Goal: Book appointment/travel/reservation

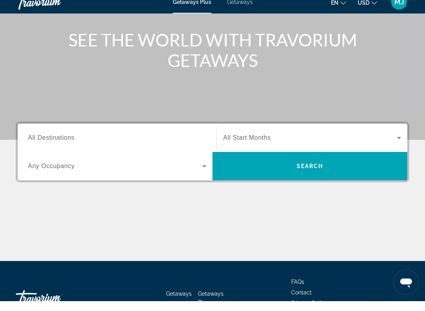
scroll to position [101, 0]
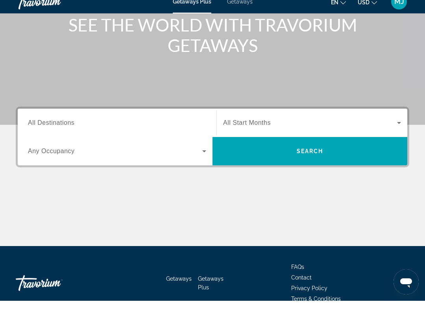
click at [45, 130] on span "All Destinations" at bounding box center [51, 133] width 46 height 7
click at [45, 129] on input "Destination All Destinations" at bounding box center [117, 133] width 178 height 9
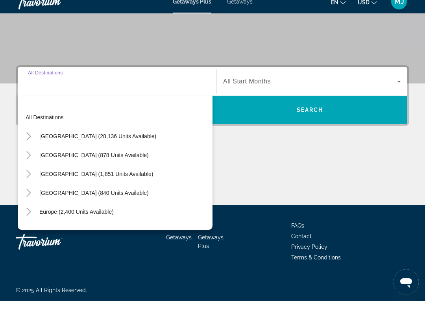
click at [52, 143] on span "[GEOGRAPHIC_DATA] (28,136 units available)" at bounding box center [97, 146] width 117 height 6
type input "**********"
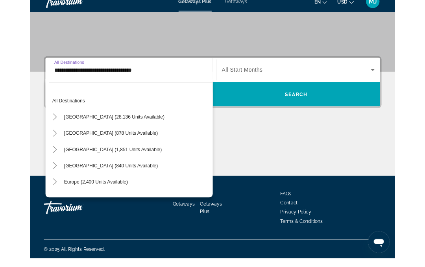
scroll to position [143, 0]
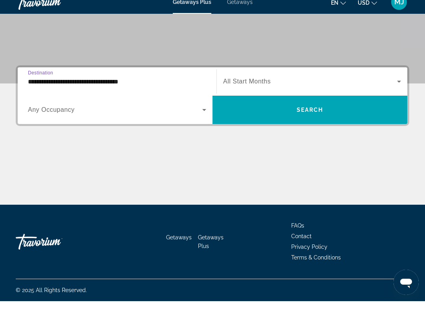
click at [174, 115] on span "Search widget" at bounding box center [115, 119] width 174 height 9
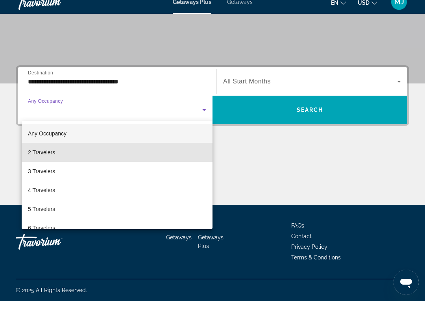
click at [35, 157] on span "2 Travelers" at bounding box center [41, 161] width 27 height 9
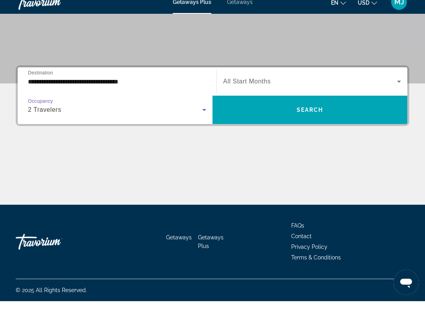
click at [395, 87] on icon "Search widget" at bounding box center [399, 91] width 9 height 9
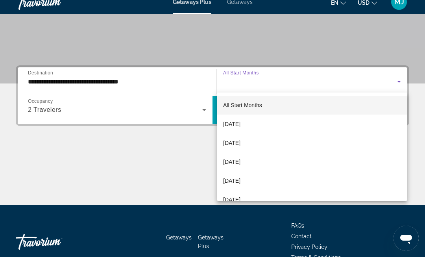
scroll to position [187, 0]
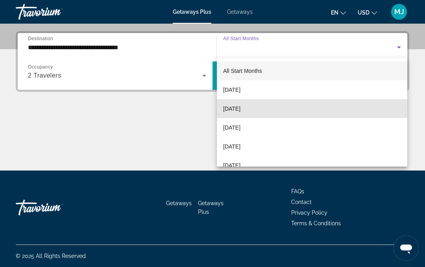
click at [274, 113] on mat-option "[DATE]" at bounding box center [312, 108] width 191 height 19
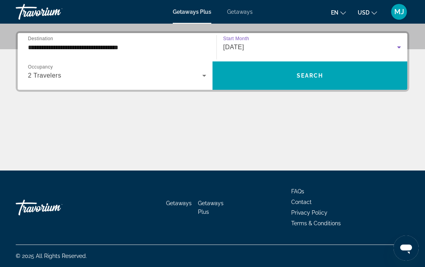
click at [316, 74] on span "Search" at bounding box center [310, 75] width 27 height 6
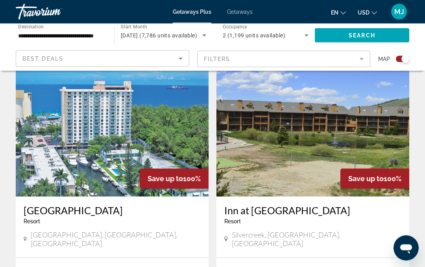
scroll to position [1438, 0]
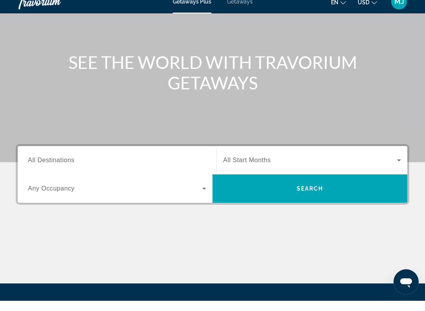
scroll to position [117, 0]
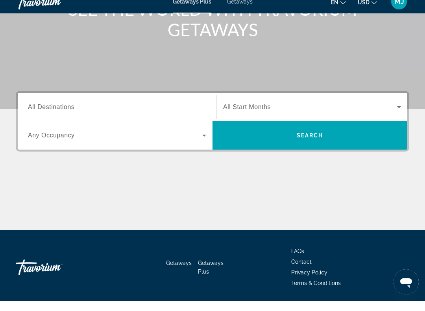
click at [44, 114] on span "All Destinations" at bounding box center [51, 117] width 46 height 7
click at [44, 113] on input "Destination All Destinations" at bounding box center [117, 117] width 178 height 9
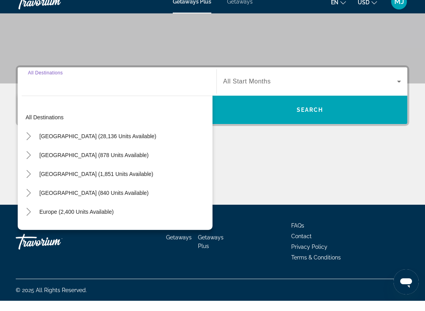
click at [48, 143] on span "[GEOGRAPHIC_DATA] (28,136 units available)" at bounding box center [97, 146] width 117 height 6
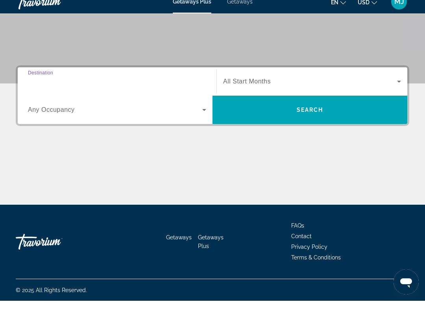
type input "**********"
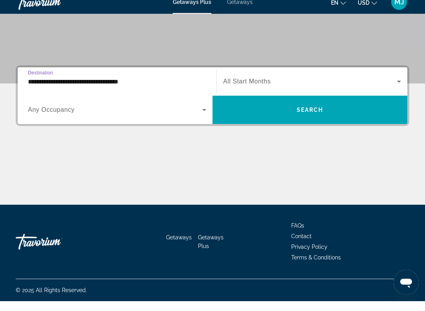
scroll to position [143, 0]
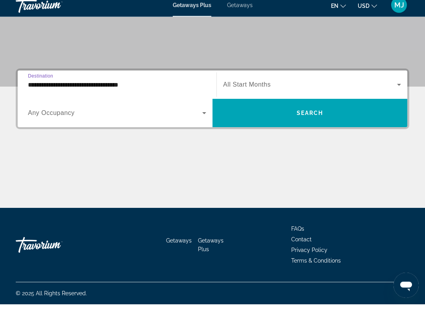
click at [200, 115] on icon "Search widget" at bounding box center [204, 119] width 9 height 9
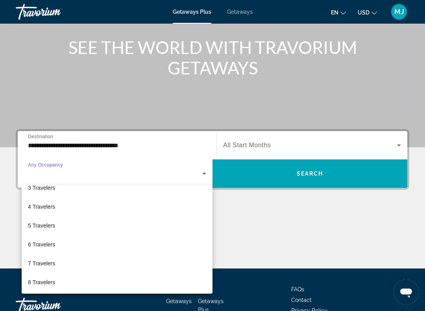
scroll to position [88, 0]
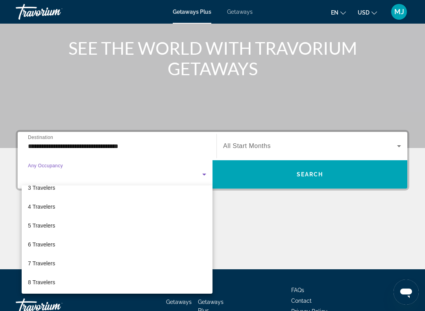
click at [396, 145] on div at bounding box center [212, 155] width 425 height 311
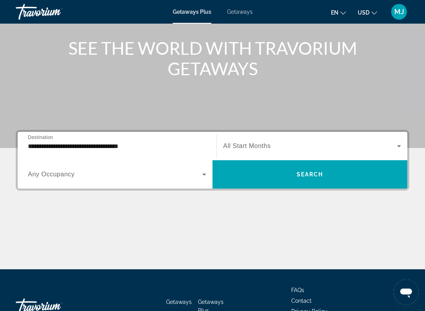
click at [204, 176] on icon "Search widget" at bounding box center [204, 175] width 4 height 2
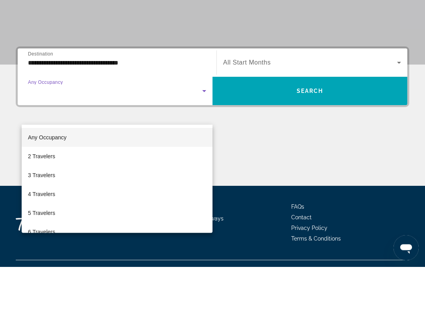
scroll to position [143, 0]
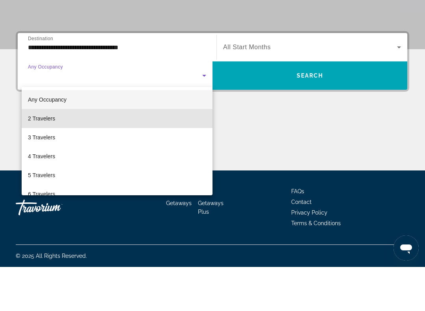
click at [113, 153] on mat-option "2 Travelers" at bounding box center [117, 162] width 191 height 19
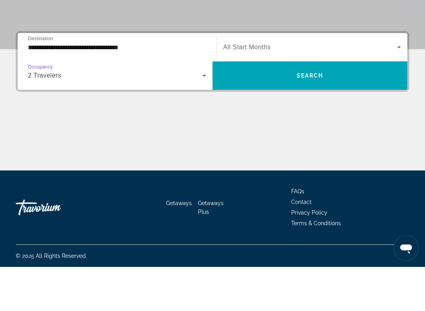
click at [393, 87] on span "Search widget" at bounding box center [310, 91] width 174 height 9
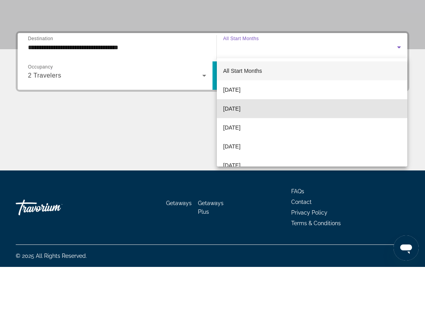
click at [286, 143] on mat-option "[DATE]" at bounding box center [312, 152] width 191 height 19
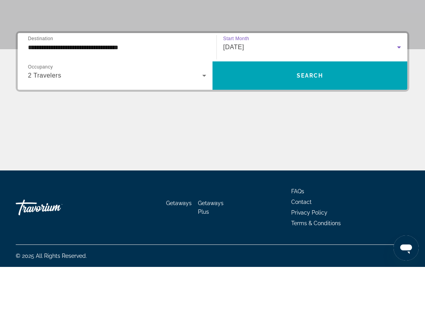
click at [325, 110] on span "Search widget" at bounding box center [310, 119] width 195 height 19
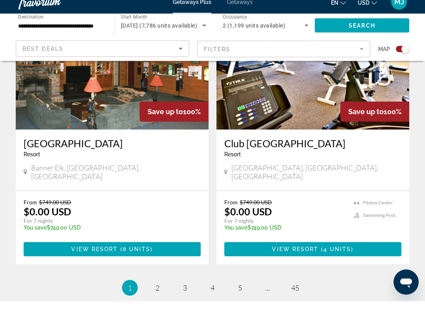
scroll to position [1790, 0]
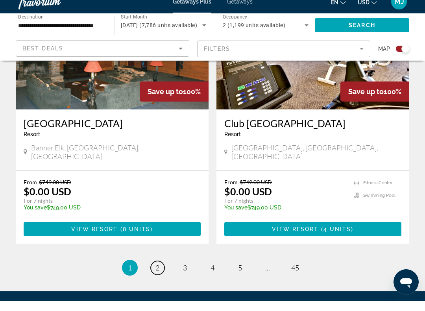
click at [160, 271] on link "page 2" at bounding box center [158, 278] width 14 height 14
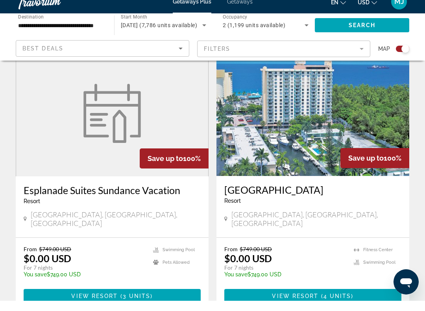
scroll to position [863, 0]
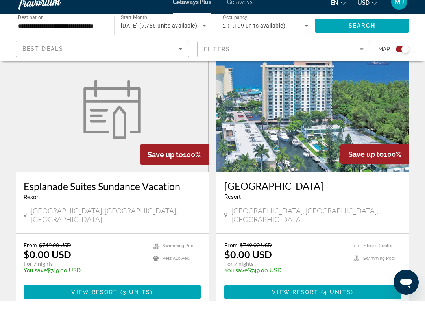
click at [332, 293] on span "Main content" at bounding box center [312, 302] width 177 height 19
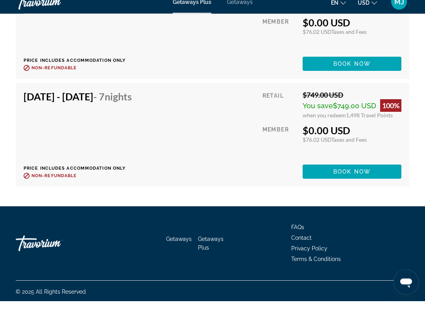
scroll to position [1853, 0]
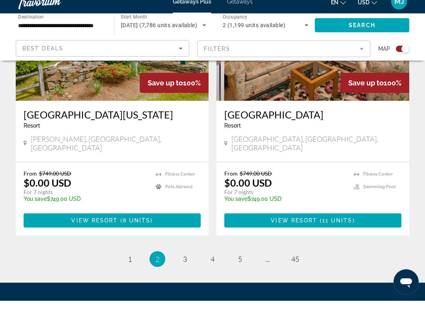
scroll to position [1790, 0]
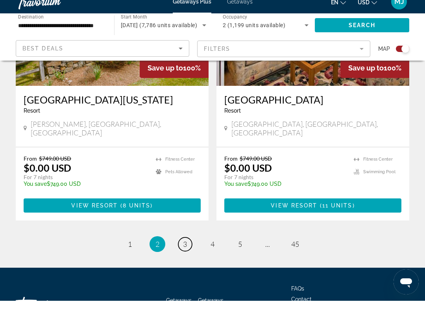
click at [186, 250] on span "3" at bounding box center [185, 254] width 4 height 9
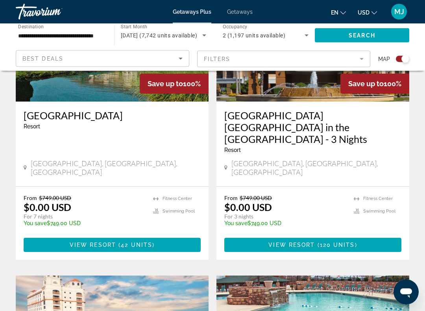
scroll to position [355, 0]
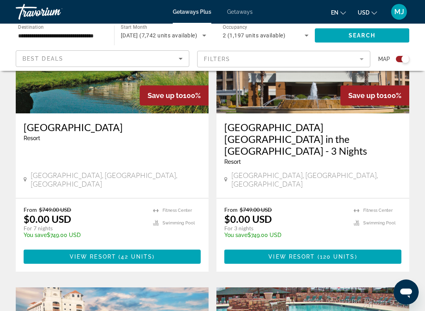
click at [324, 254] on span "120 units" at bounding box center [337, 257] width 35 height 6
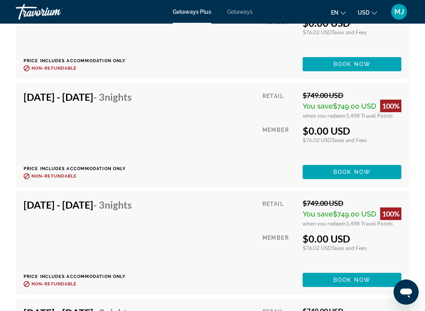
scroll to position [2242, 0]
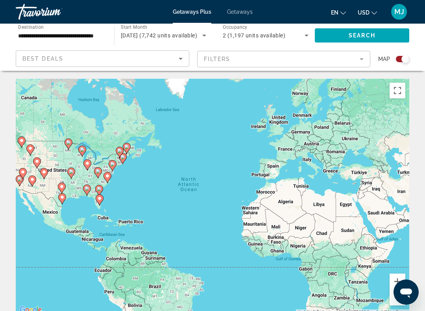
click at [360, 60] on mat-form-field "Filters" at bounding box center [284, 59] width 174 height 17
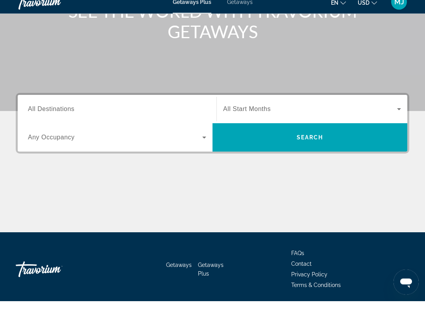
scroll to position [121, 0]
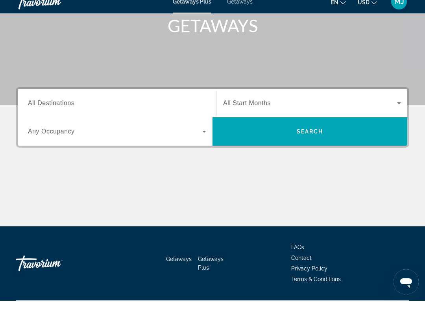
click at [98, 109] on input "Destination All Destinations" at bounding box center [117, 113] width 178 height 9
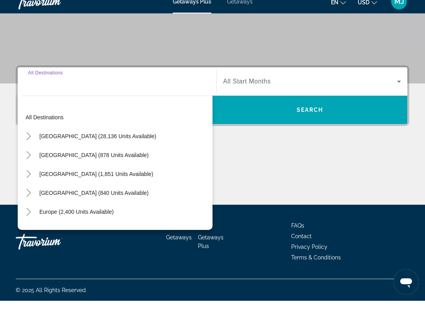
click at [117, 143] on span "[GEOGRAPHIC_DATA] (28,136 units available)" at bounding box center [97, 146] width 117 height 6
type input "**********"
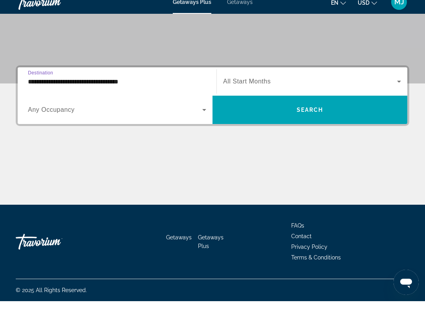
click at [193, 115] on span "Search widget" at bounding box center [115, 119] width 174 height 9
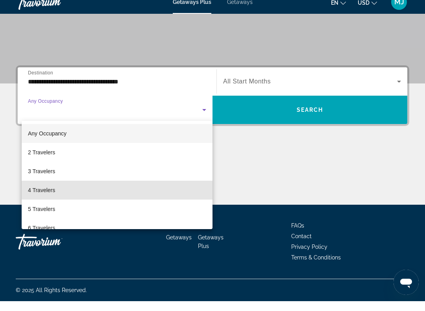
click at [69, 192] on mat-option "4 Travelers" at bounding box center [117, 200] width 191 height 19
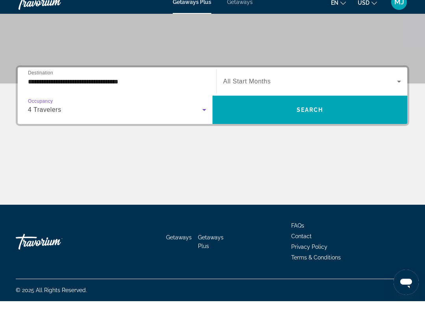
click at [390, 87] on span "Search widget" at bounding box center [310, 91] width 174 height 9
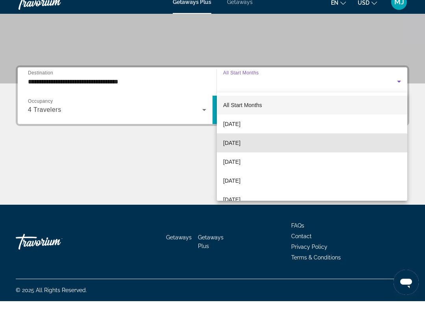
click at [288, 144] on mat-option "[DATE]" at bounding box center [312, 152] width 191 height 19
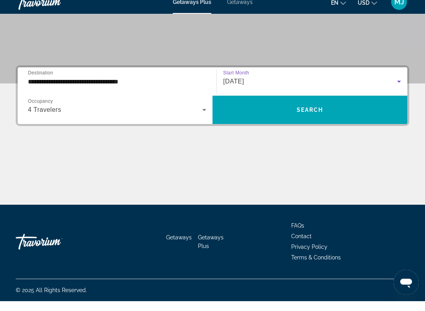
click at [319, 117] on span "Search" at bounding box center [310, 120] width 27 height 6
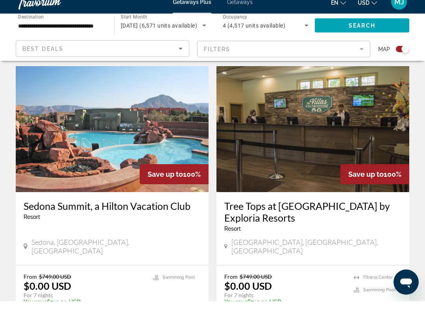
scroll to position [1790, 0]
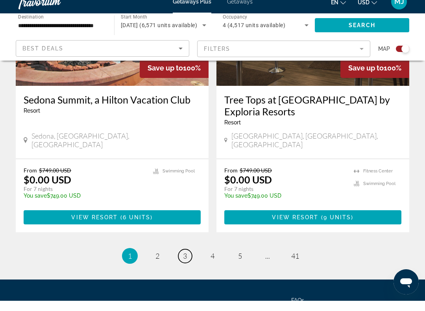
click at [185, 262] on span "3" at bounding box center [185, 266] width 4 height 9
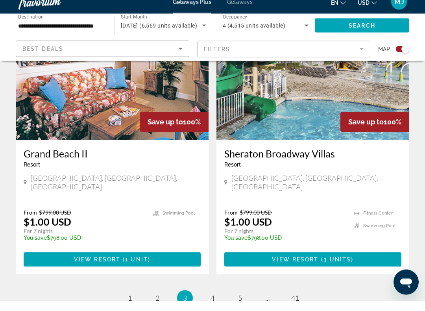
scroll to position [1725, 0]
click at [96, 266] on span "View Resort" at bounding box center [97, 269] width 46 height 6
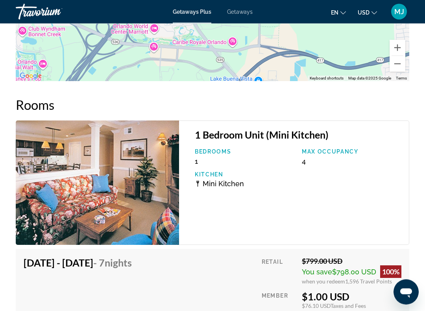
scroll to position [1337, 0]
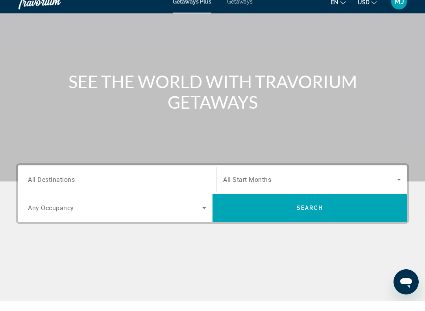
click at [50, 186] on span "All Destinations" at bounding box center [51, 189] width 47 height 7
click at [50, 185] on input "Destination All Destinations" at bounding box center [117, 189] width 178 height 9
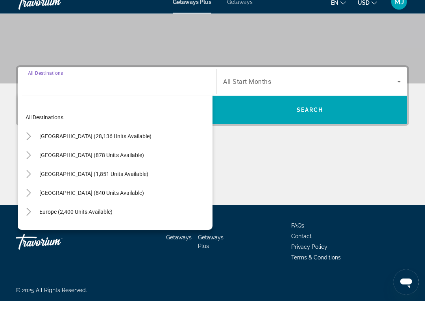
click at [52, 143] on span "[GEOGRAPHIC_DATA] (28,136 units available)" at bounding box center [95, 146] width 112 height 6
type input "**********"
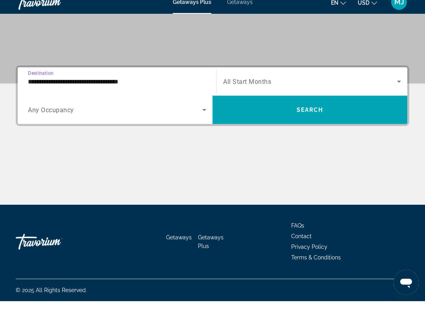
click at [38, 115] on span "Search widget" at bounding box center [115, 119] width 174 height 9
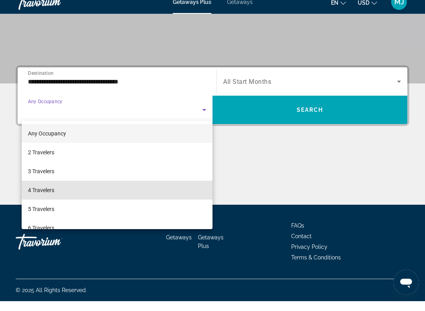
click at [34, 195] on span "4 Travelers" at bounding box center [41, 199] width 26 height 9
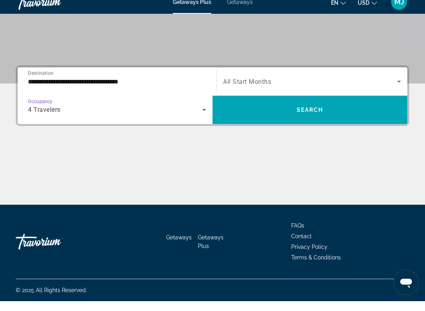
click at [243, 87] on span "Search widget" at bounding box center [310, 91] width 174 height 9
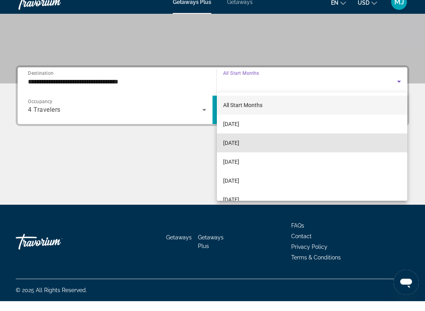
click at [226, 148] on span "[DATE]" at bounding box center [231, 152] width 16 height 9
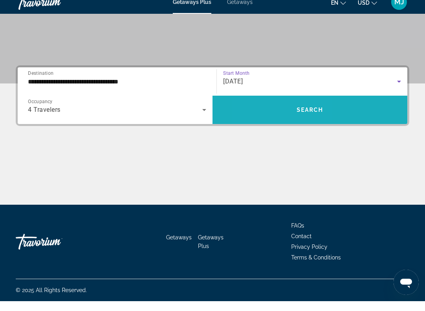
click at [270, 111] on span "Search widget" at bounding box center [310, 119] width 195 height 19
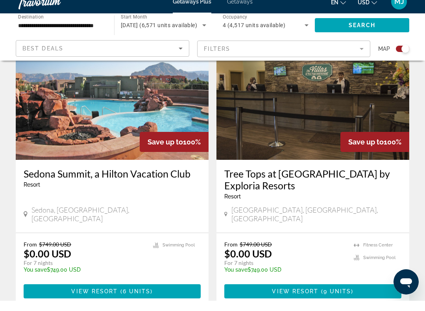
scroll to position [1717, 0]
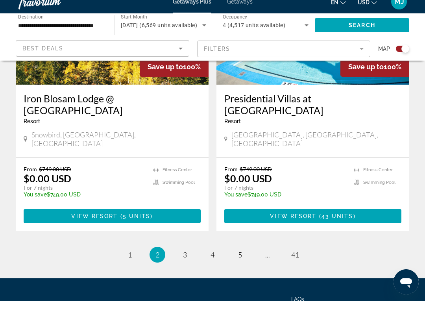
scroll to position [1782, 0]
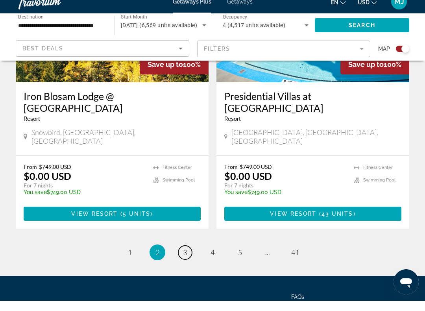
click at [184, 258] on span "3" at bounding box center [185, 262] width 4 height 9
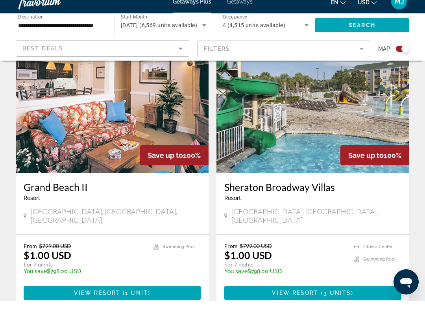
scroll to position [1691, 0]
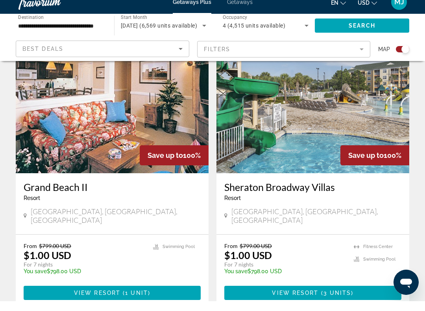
click at [102, 300] on span "View Resort" at bounding box center [97, 303] width 46 height 6
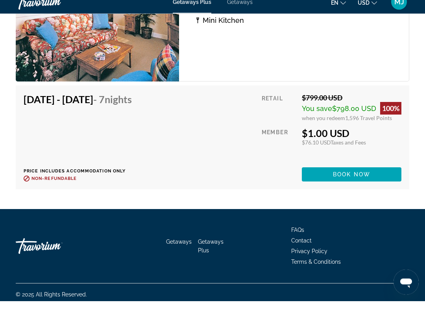
scroll to position [1499, 0]
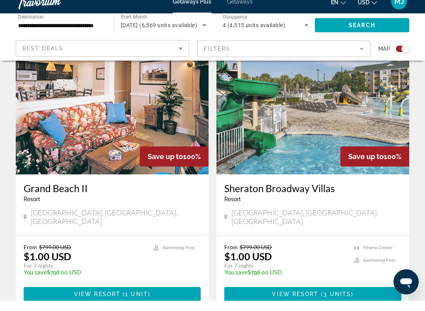
scroll to position [1690, 0]
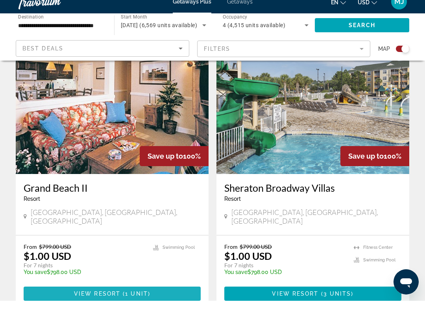
click at [98, 301] on span "View Resort" at bounding box center [97, 304] width 46 height 6
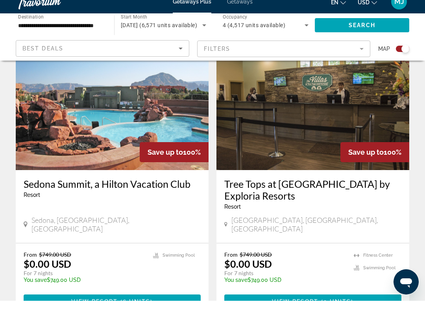
scroll to position [1790, 0]
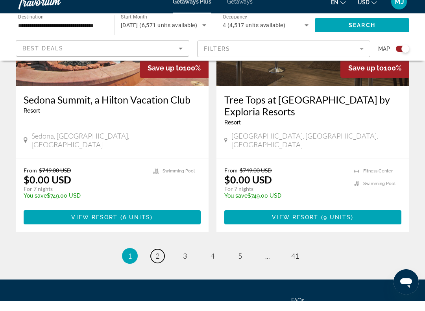
click at [160, 259] on link "page 2" at bounding box center [158, 266] width 14 height 14
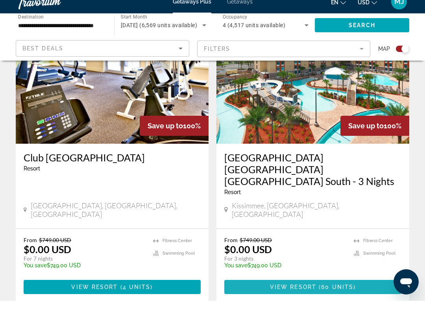
scroll to position [315, 0]
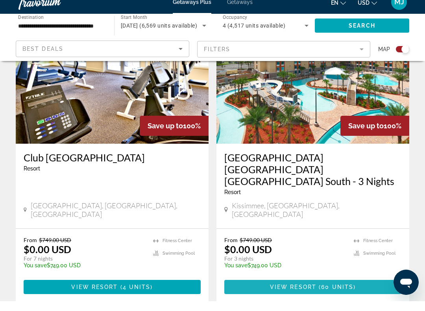
click at [295, 294] on span "View Resort" at bounding box center [293, 297] width 46 height 6
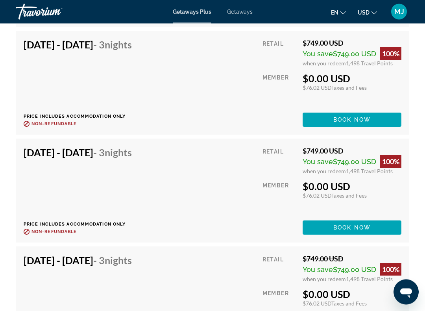
scroll to position [4364, 0]
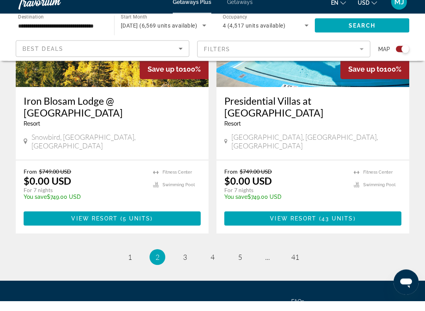
scroll to position [1802, 0]
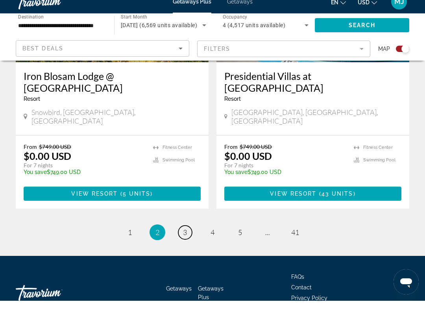
click at [179, 236] on link "page 3" at bounding box center [185, 243] width 14 height 14
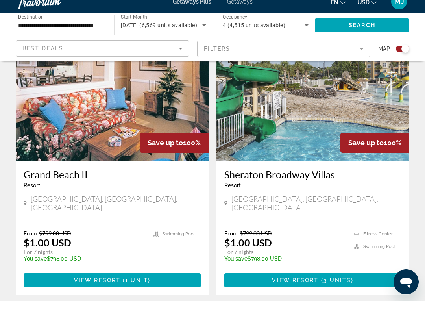
scroll to position [1704, 0]
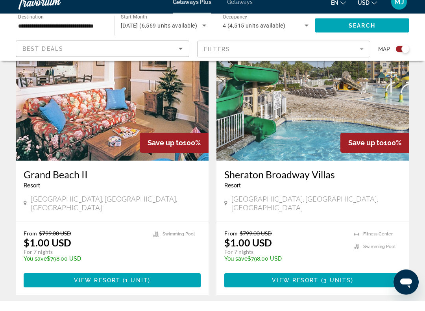
click at [92, 281] on span "Main content" at bounding box center [112, 290] width 177 height 19
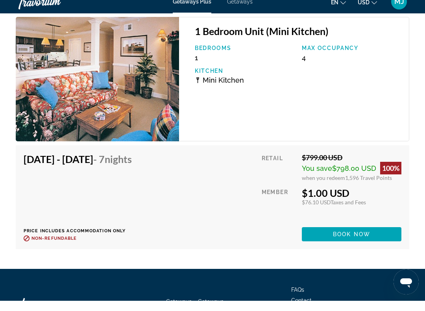
scroll to position [1469, 0]
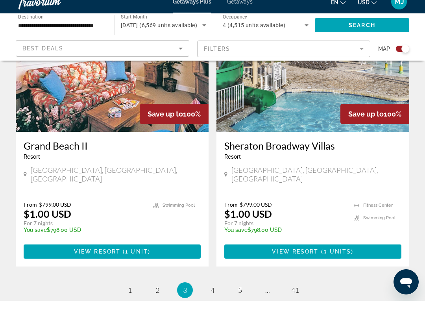
scroll to position [1734, 0]
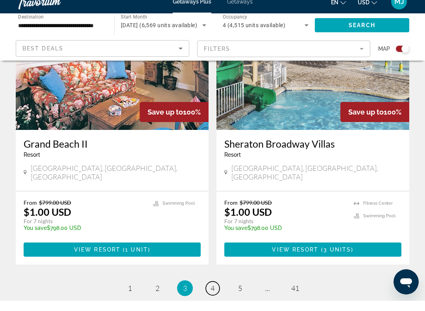
click at [213, 292] on link "page 4" at bounding box center [213, 299] width 14 height 14
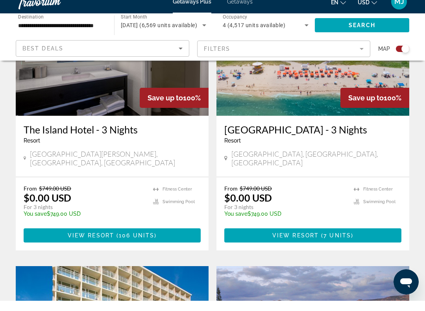
scroll to position [343, 0]
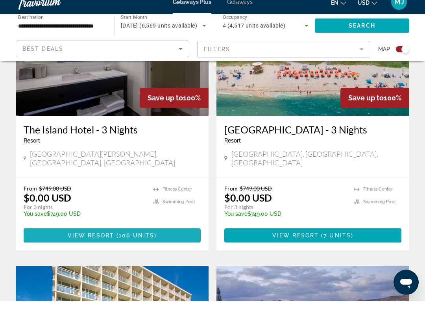
click at [100, 242] on span "View Resort" at bounding box center [91, 245] width 46 height 6
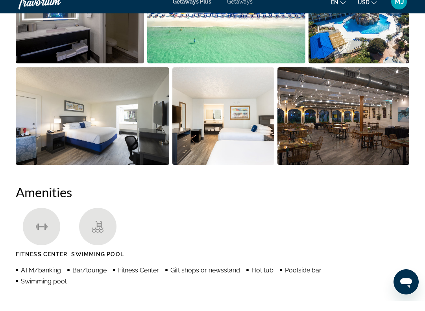
scroll to position [591, 0]
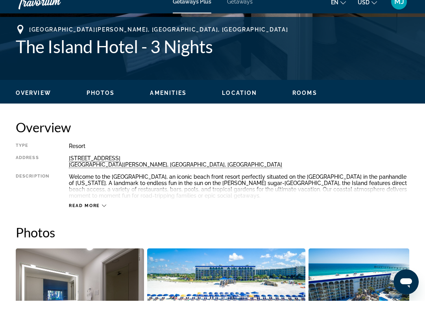
click at [100, 213] on div "Read more" at bounding box center [87, 215] width 37 height 5
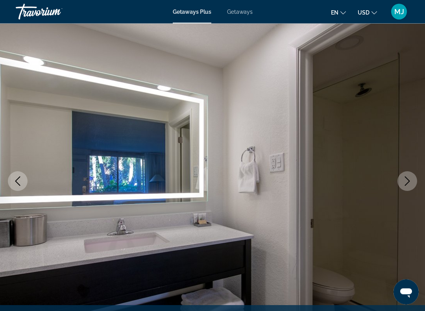
scroll to position [0, 0]
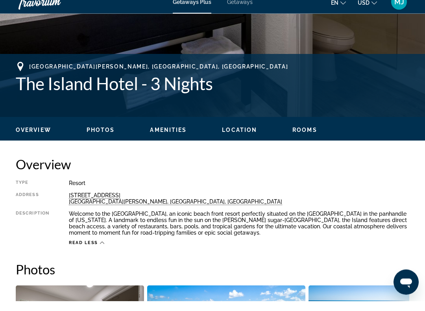
click at [96, 137] on span "Photos" at bounding box center [101, 140] width 28 height 6
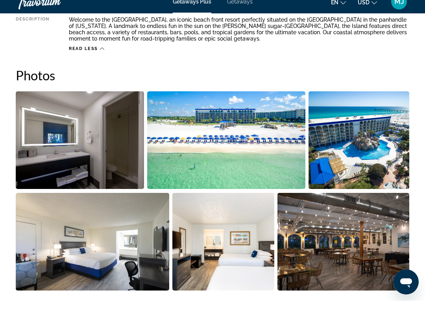
scroll to position [485, 0]
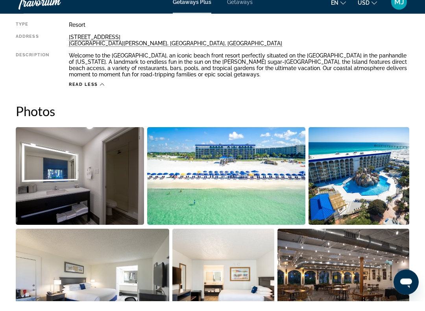
click at [56, 182] on img "Open full-screen image slider" at bounding box center [80, 186] width 128 height 98
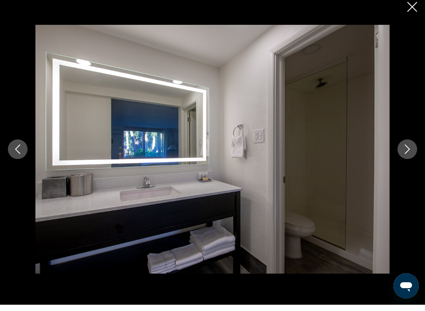
click at [409, 151] on icon "Next image" at bounding box center [407, 155] width 9 height 9
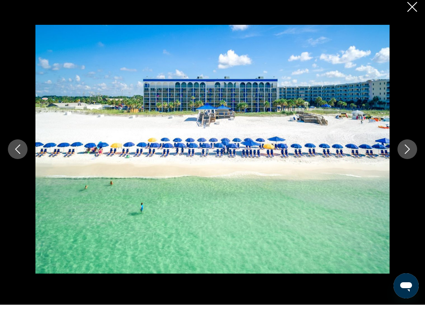
click at [409, 153] on icon "Next image" at bounding box center [407, 155] width 9 height 9
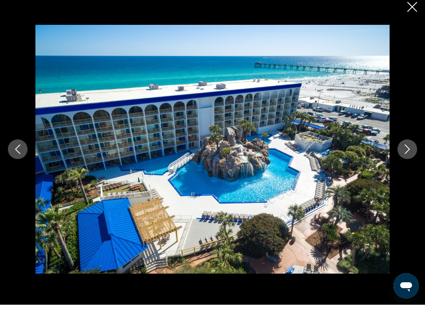
click at [408, 156] on button "Next image" at bounding box center [408, 156] width 20 height 20
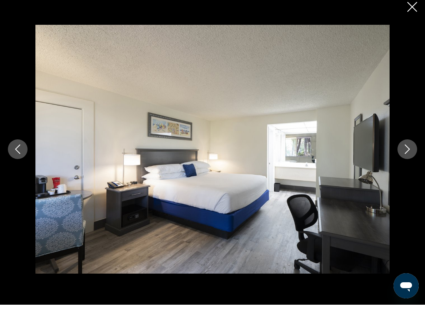
click at [408, 154] on button "Next image" at bounding box center [408, 156] width 20 height 20
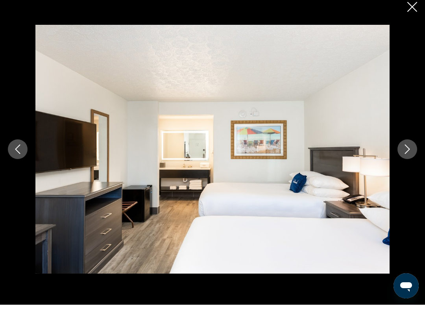
click at [11, 146] on button "Previous image" at bounding box center [18, 156] width 20 height 20
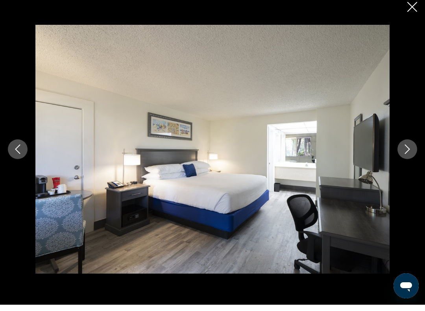
click at [409, 154] on button "Next image" at bounding box center [408, 156] width 20 height 20
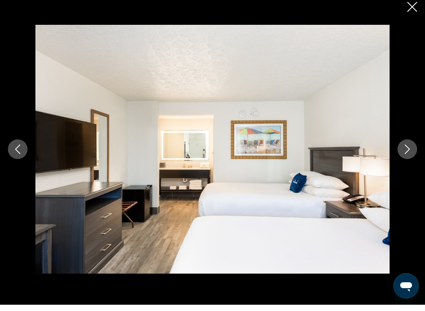
click at [405, 156] on button "Next image" at bounding box center [408, 156] width 20 height 20
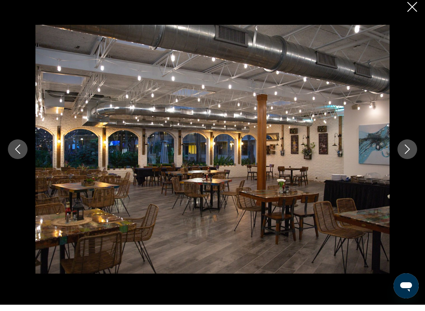
click at [408, 154] on icon "Next image" at bounding box center [407, 155] width 9 height 9
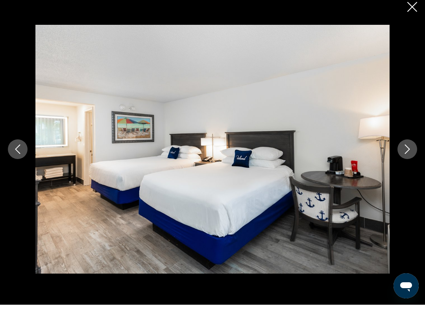
click at [407, 155] on button "Next image" at bounding box center [408, 156] width 20 height 20
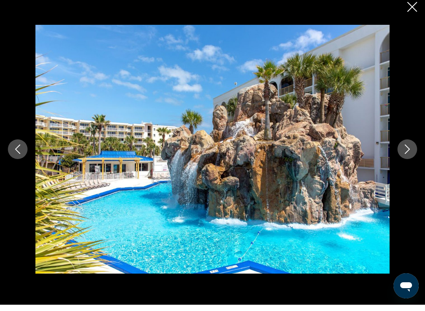
click at [411, 153] on icon "Next image" at bounding box center [407, 155] width 9 height 9
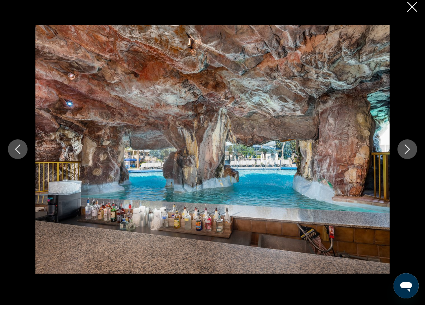
click at [406, 156] on button "Next image" at bounding box center [408, 156] width 20 height 20
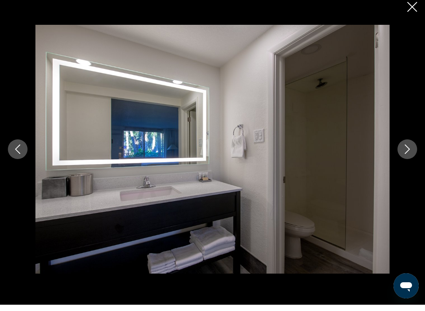
click at [409, 155] on button "Next image" at bounding box center [408, 156] width 20 height 20
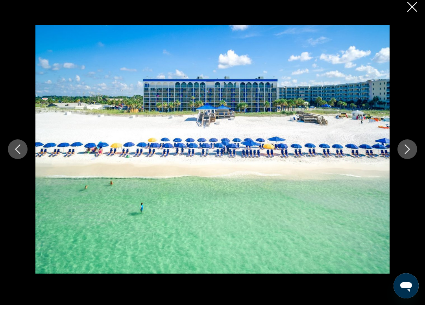
click at [412, 13] on button "Close slideshow" at bounding box center [413, 14] width 10 height 12
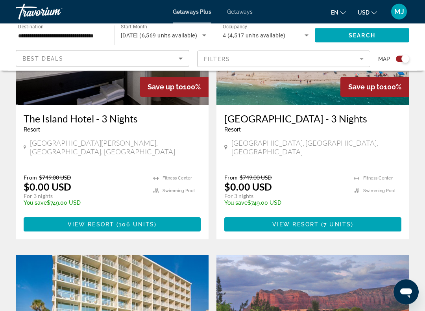
scroll to position [348, 0]
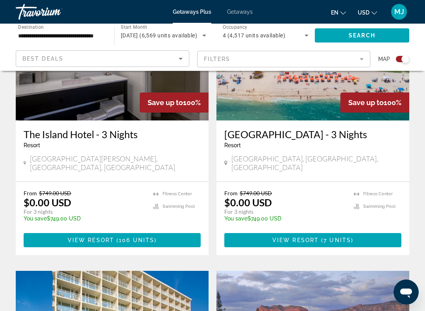
click at [53, 174] on div "[GEOGRAPHIC_DATA][PERSON_NAME], [GEOGRAPHIC_DATA], [GEOGRAPHIC_DATA]" at bounding box center [112, 163] width 177 height 19
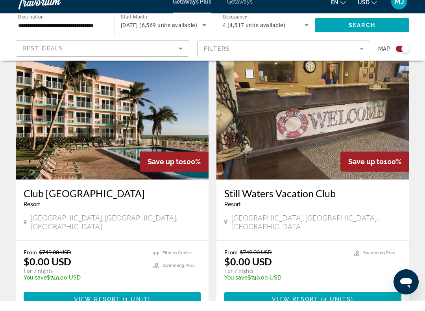
scroll to position [1708, 0]
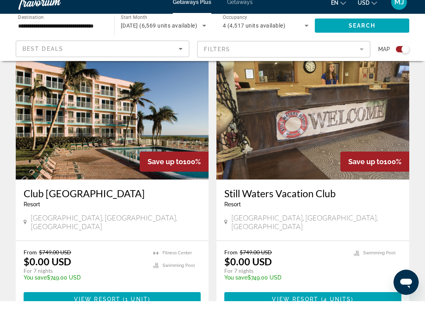
click at [132, 306] on span "1 unit" at bounding box center [136, 309] width 23 height 6
